Goal: Information Seeking & Learning: Learn about a topic

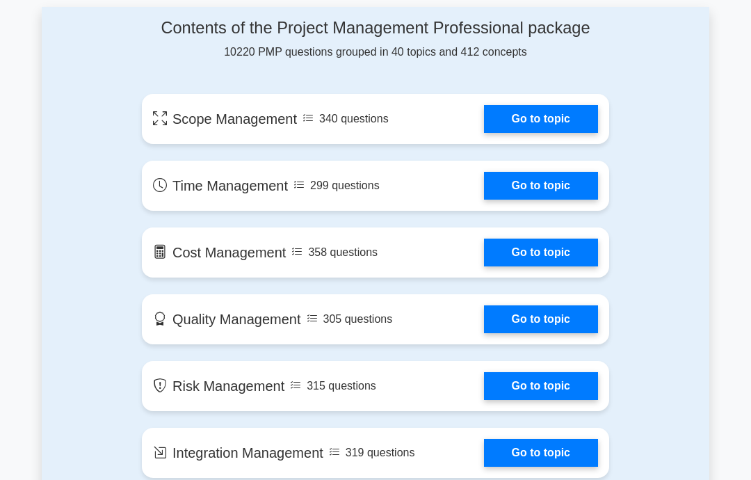
scroll to position [748, 0]
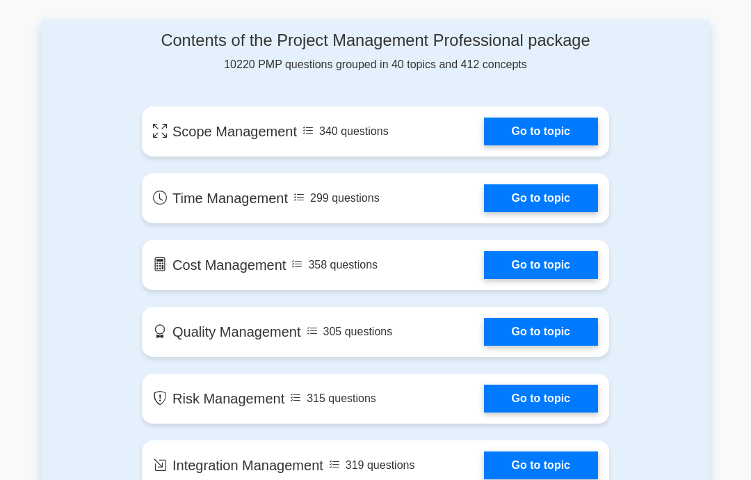
click at [545, 145] on link "Go to topic" at bounding box center [541, 132] width 114 height 28
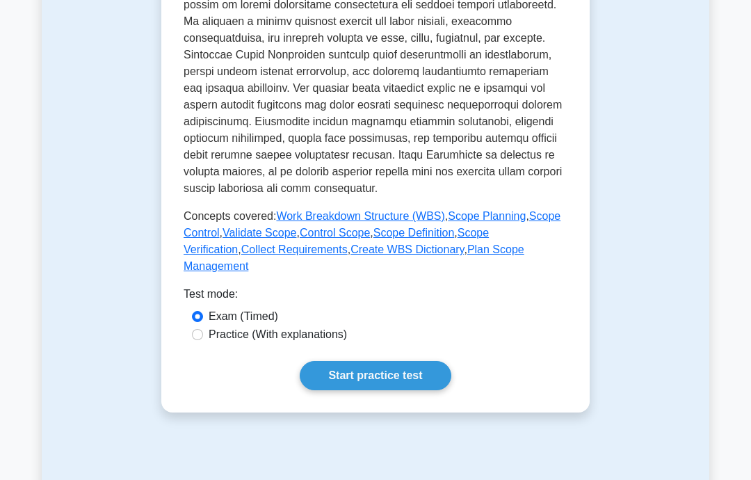
scroll to position [586, 0]
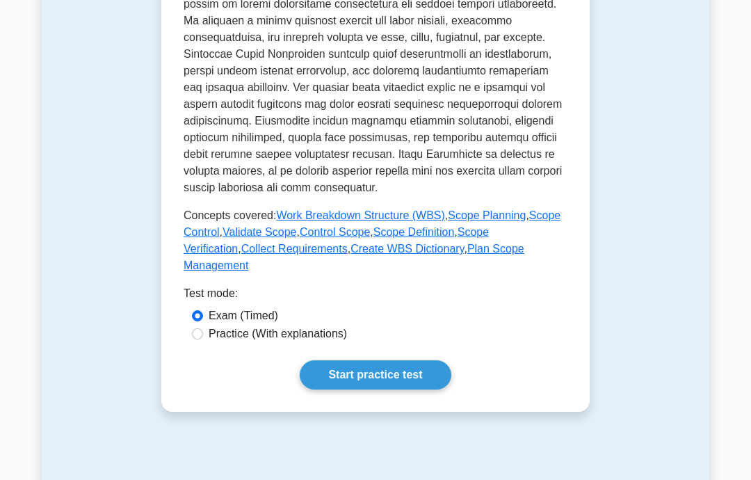
click at [392, 390] on link "Start practice test" at bounding box center [375, 374] width 151 height 29
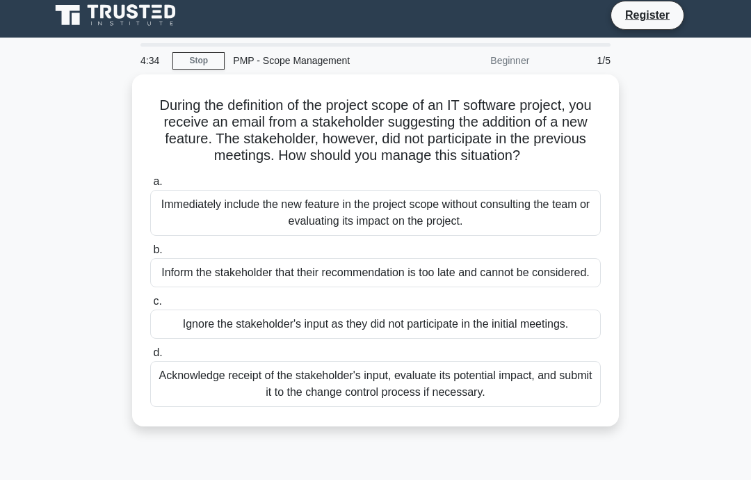
scroll to position [7, 0]
click at [542, 407] on div "Acknowledge receipt of the stakeholder's input, evaluate its potential impact, …" at bounding box center [375, 384] width 451 height 46
click at [150, 358] on input "d. Acknowledge receipt of the stakeholder's input, evaluate its potential impac…" at bounding box center [150, 353] width 0 height 9
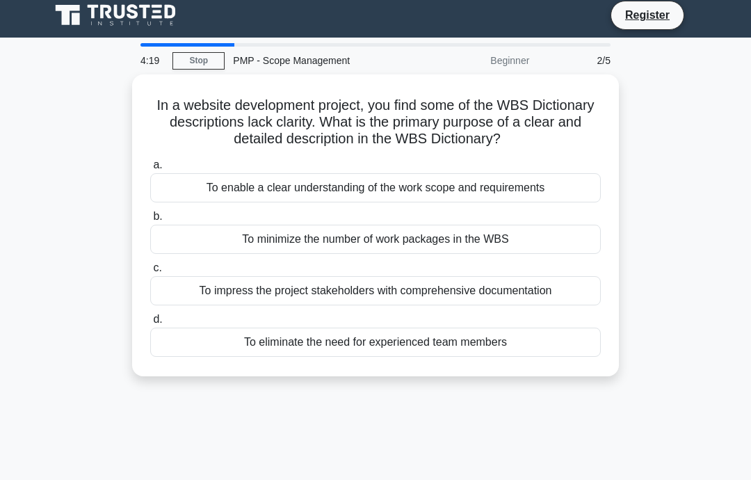
scroll to position [0, 0]
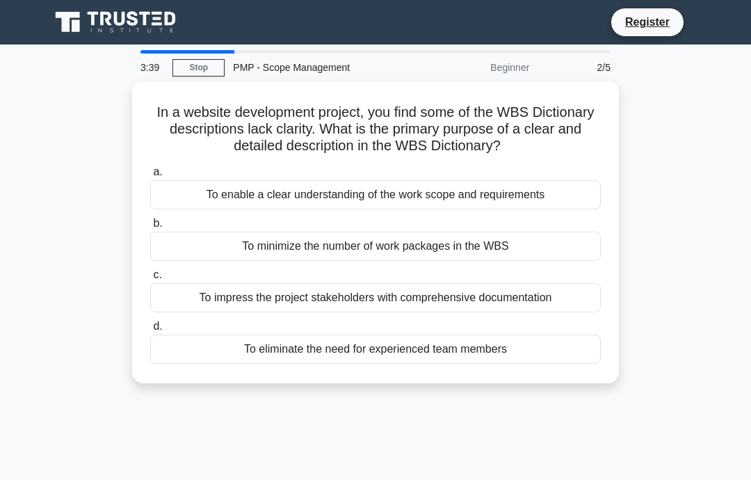
click at [580, 201] on div "To enable a clear understanding of the work scope and requirements" at bounding box center [375, 194] width 451 height 29
click at [150, 177] on input "a. To enable a clear understanding of the work scope and requirements" at bounding box center [150, 172] width 0 height 9
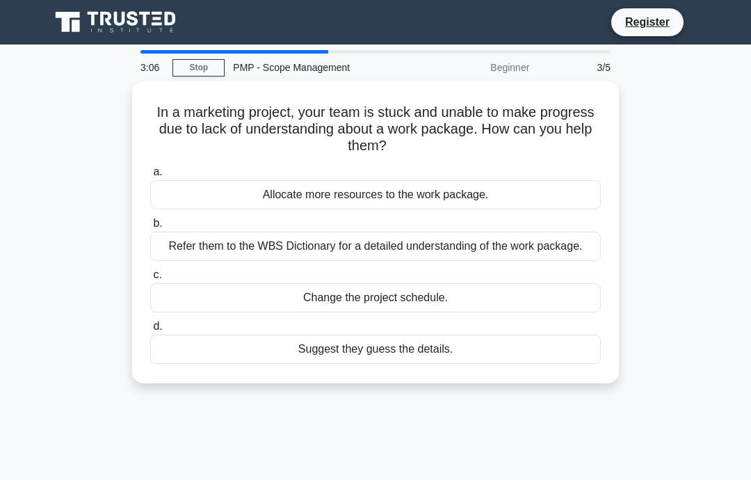
click at [573, 252] on div "Refer them to the WBS Dictionary for a detailed understanding of the work packa…" at bounding box center [375, 246] width 451 height 29
click at [150, 228] on input "b. Refer them to the WBS Dictionary for a detailed understanding of the work pa…" at bounding box center [150, 223] width 0 height 9
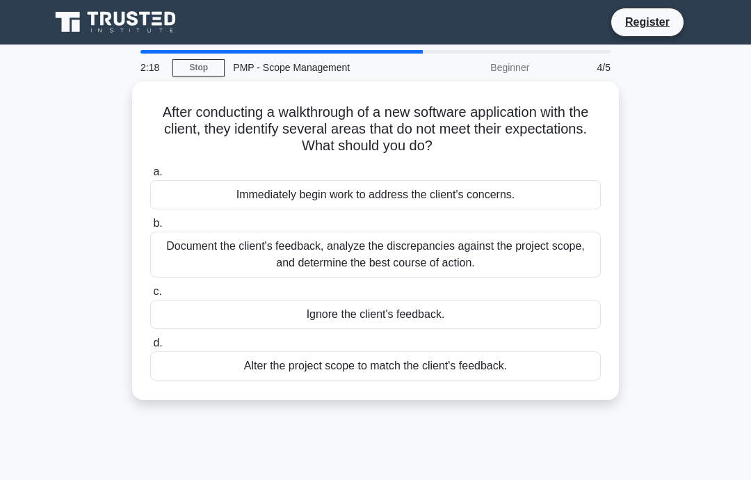
click at [581, 243] on div "Document the client's feedback, analyze the discrepancies against the project s…" at bounding box center [375, 255] width 451 height 46
click at [150, 228] on input "b. Document the client's feedback, analyze the discrepancies against the projec…" at bounding box center [150, 223] width 0 height 9
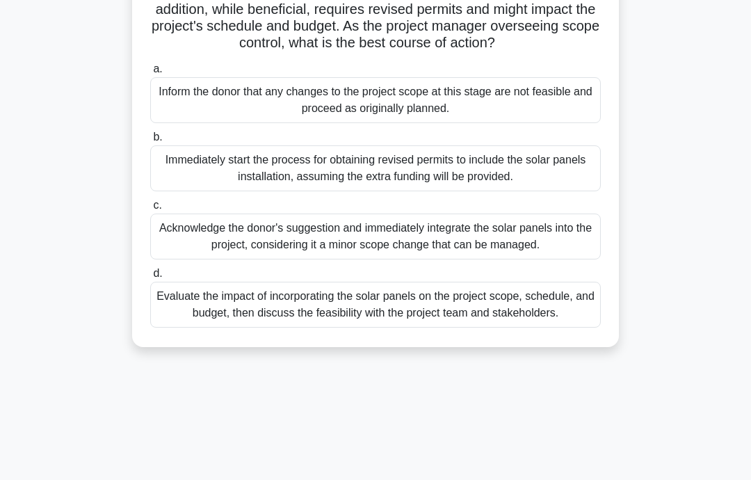
scroll to position [170, 0]
click at [546, 327] on div "Evaluate the impact of incorporating the solar panels on the project scope, sch…" at bounding box center [375, 304] width 451 height 46
click at [150, 278] on input "d. Evaluate the impact of incorporating the solar panels on the project scope, …" at bounding box center [150, 273] width 0 height 9
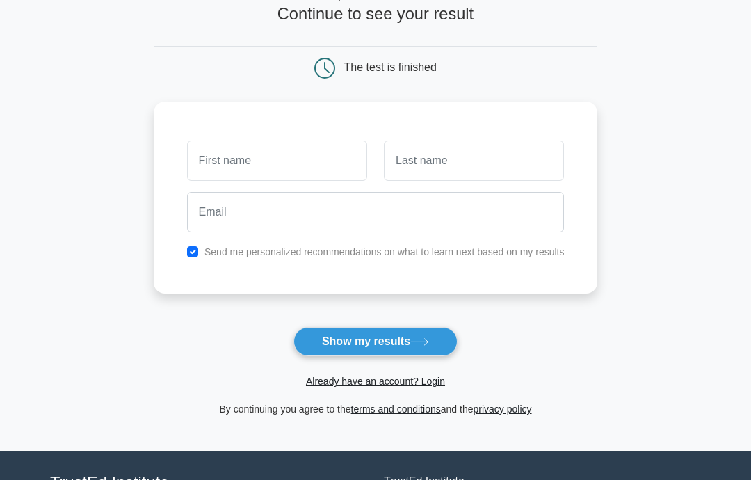
scroll to position [132, 0]
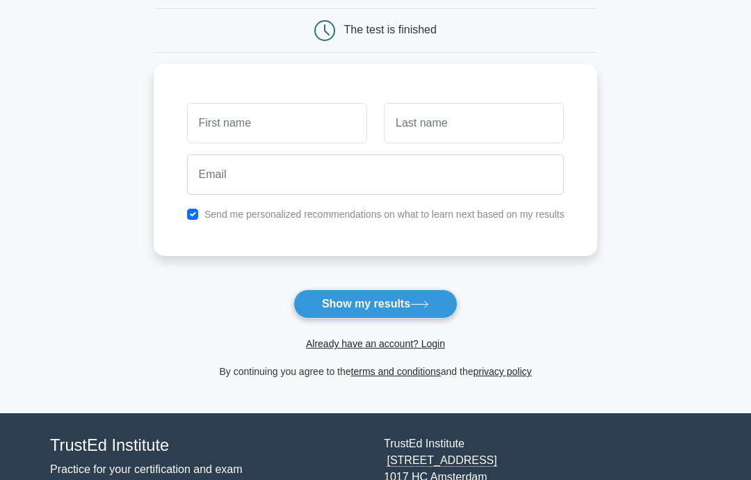
click at [424, 302] on icon at bounding box center [420, 305] width 19 height 8
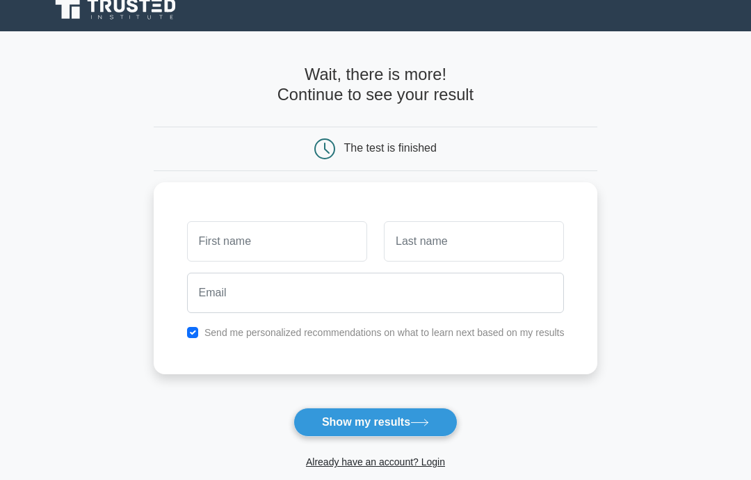
scroll to position [0, 0]
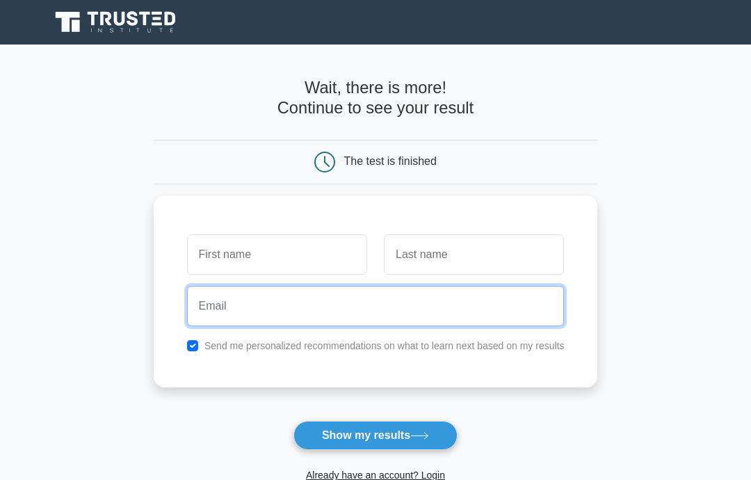
click at [553, 305] on input "email" at bounding box center [376, 306] width 378 height 40
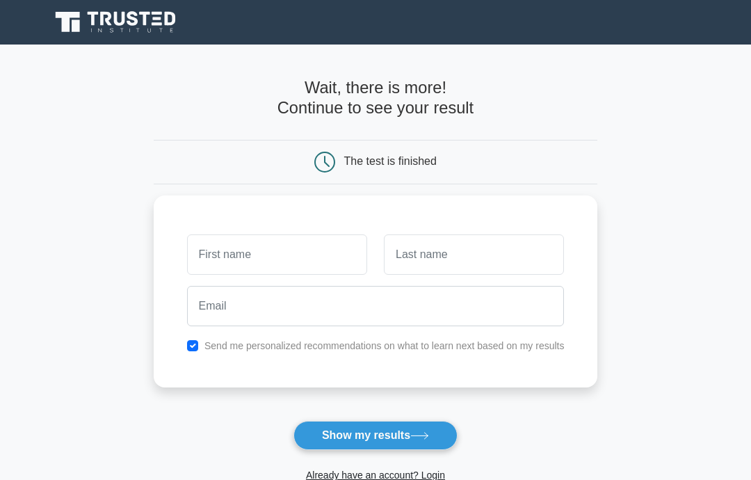
click at [719, 383] on main "Wait, there is more! Continue to see your result The test is finished and the" at bounding box center [375, 295] width 751 height 500
